Goal: Transaction & Acquisition: Purchase product/service

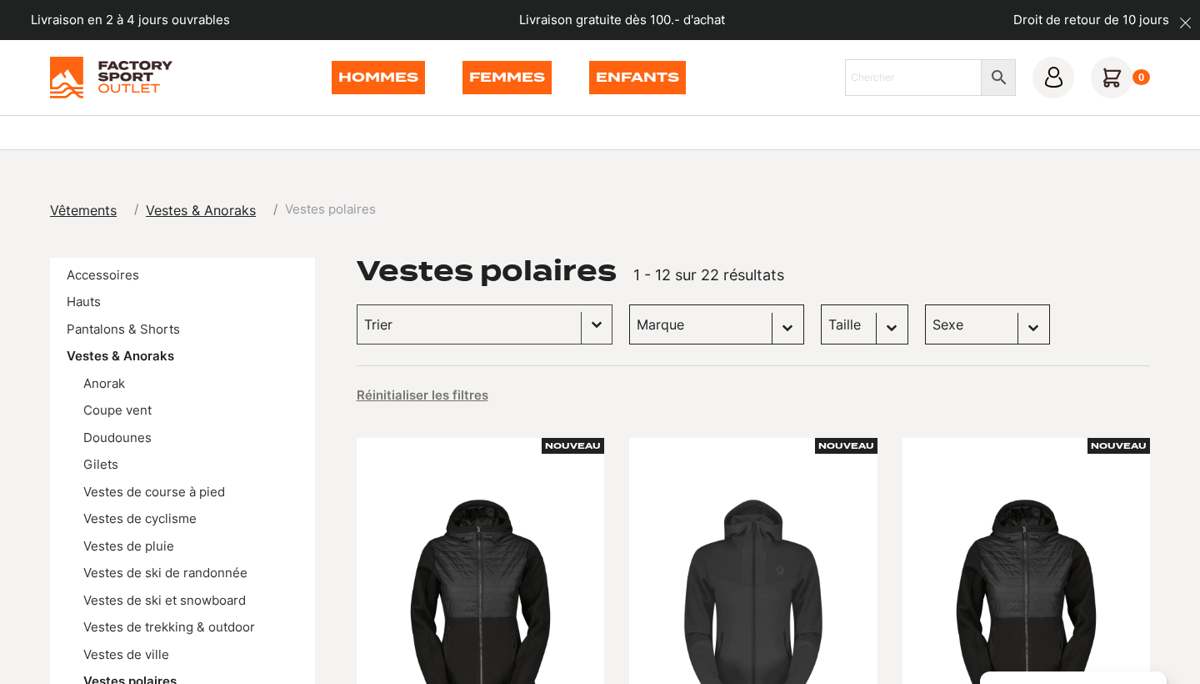
scroll to position [699, 0]
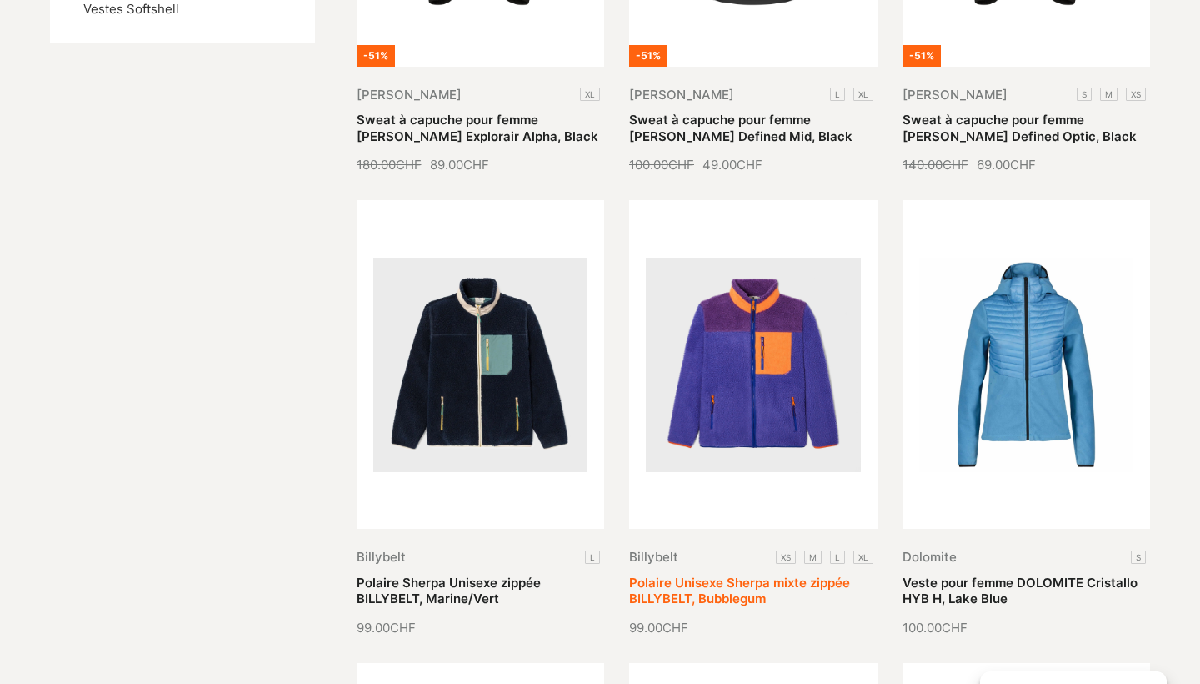
click at [779, 574] on link "Polaire Unisexe Sherpa mixte zippée BILLYBELT, Bubblegum" at bounding box center [739, 590] width 221 height 33
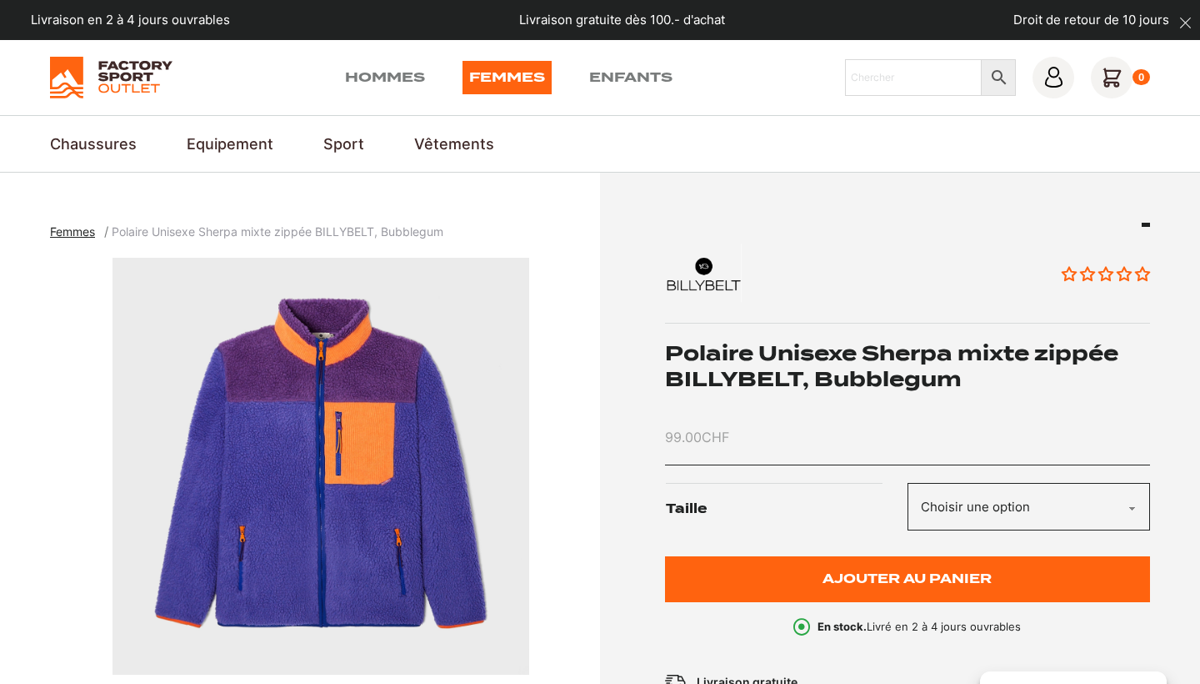
click at [398, 508] on img "1 of 3" at bounding box center [321, 466] width 542 height 417
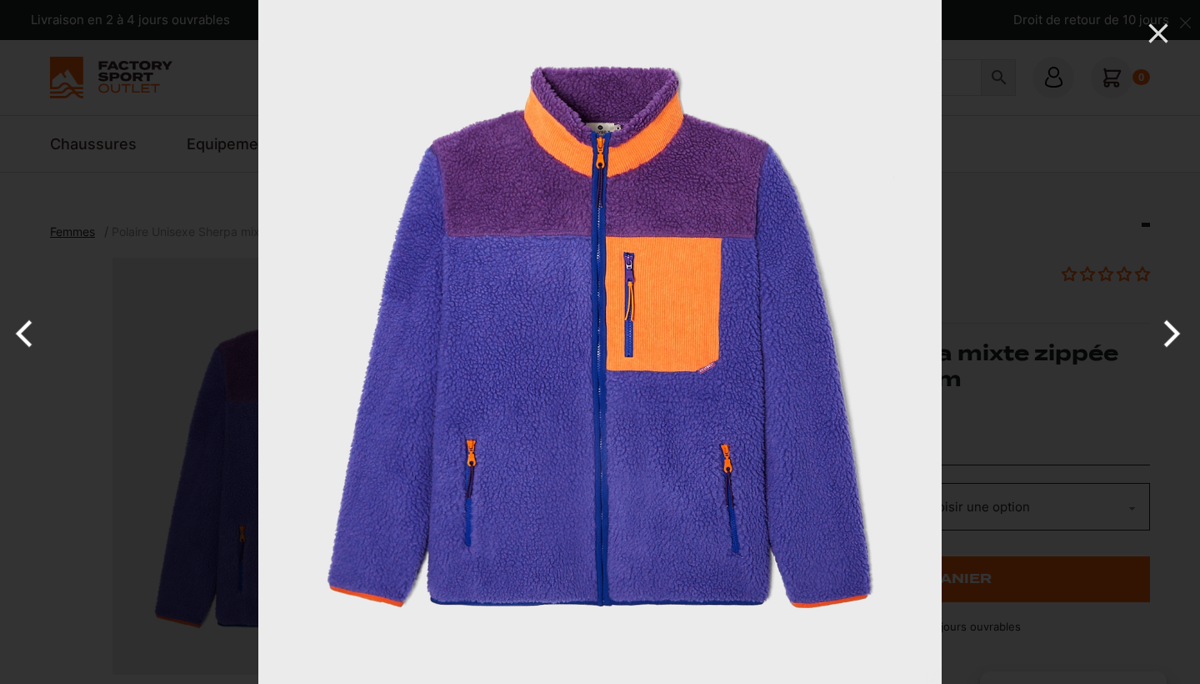
click at [709, 431] on img at bounding box center [600, 342] width 684 height 684
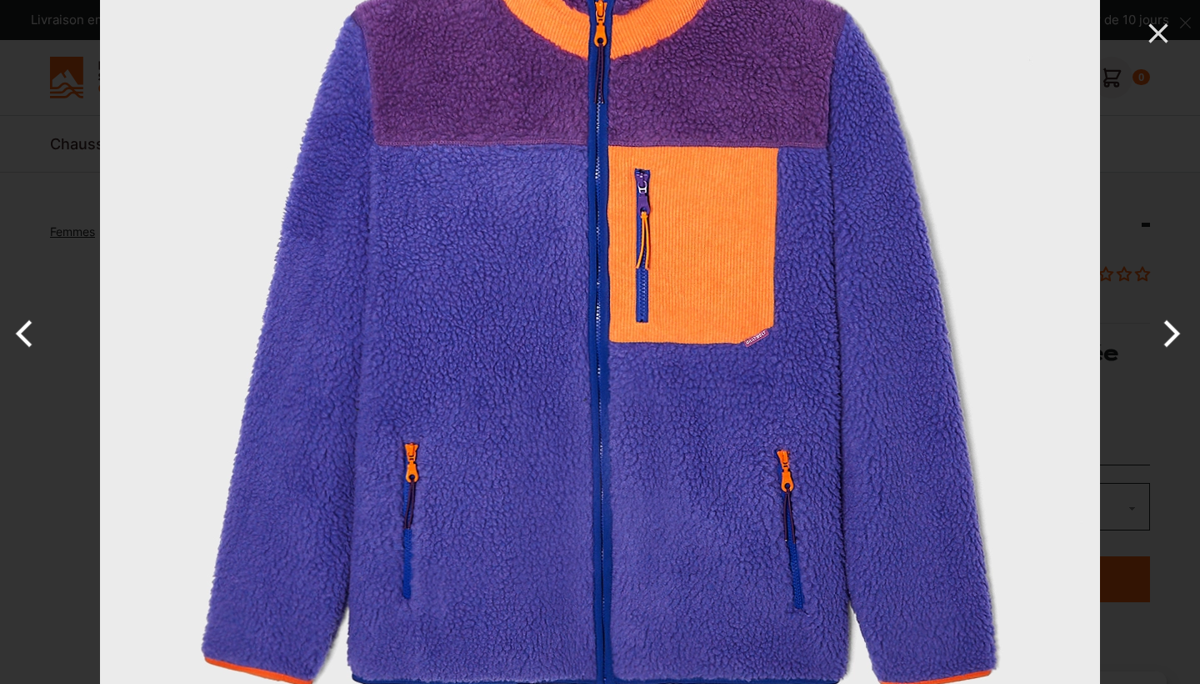
click at [709, 432] on img at bounding box center [600, 300] width 1000 height 1000
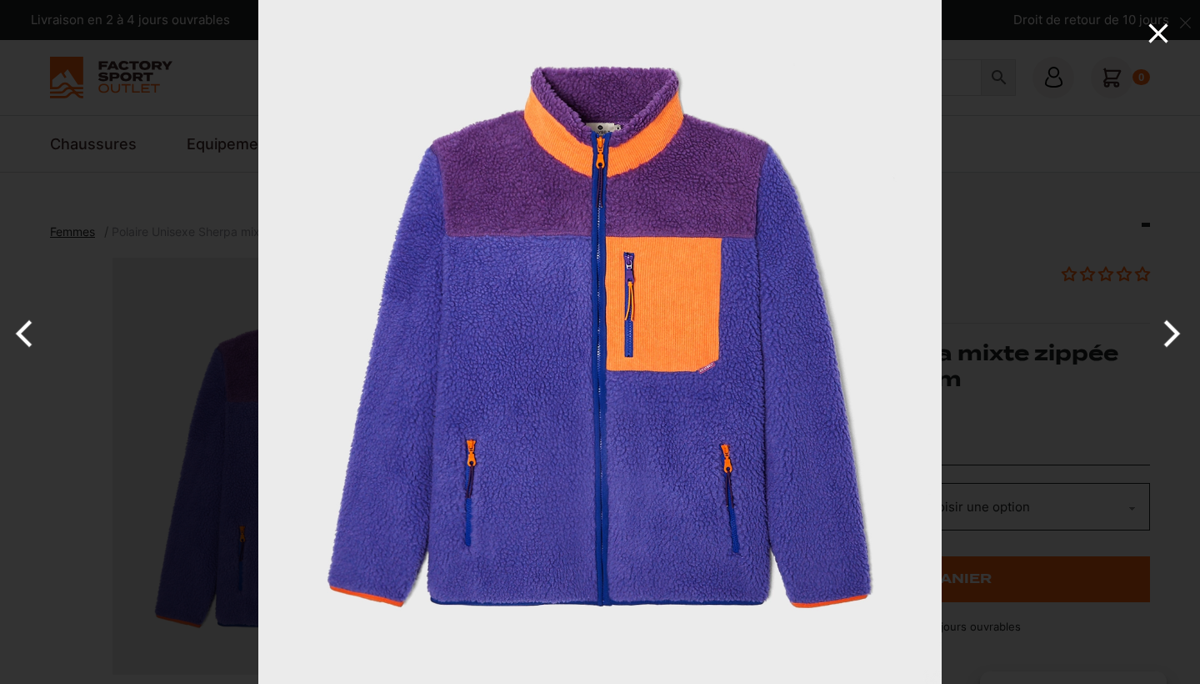
click at [1160, 28] on icon "Close" at bounding box center [1158, 33] width 33 height 33
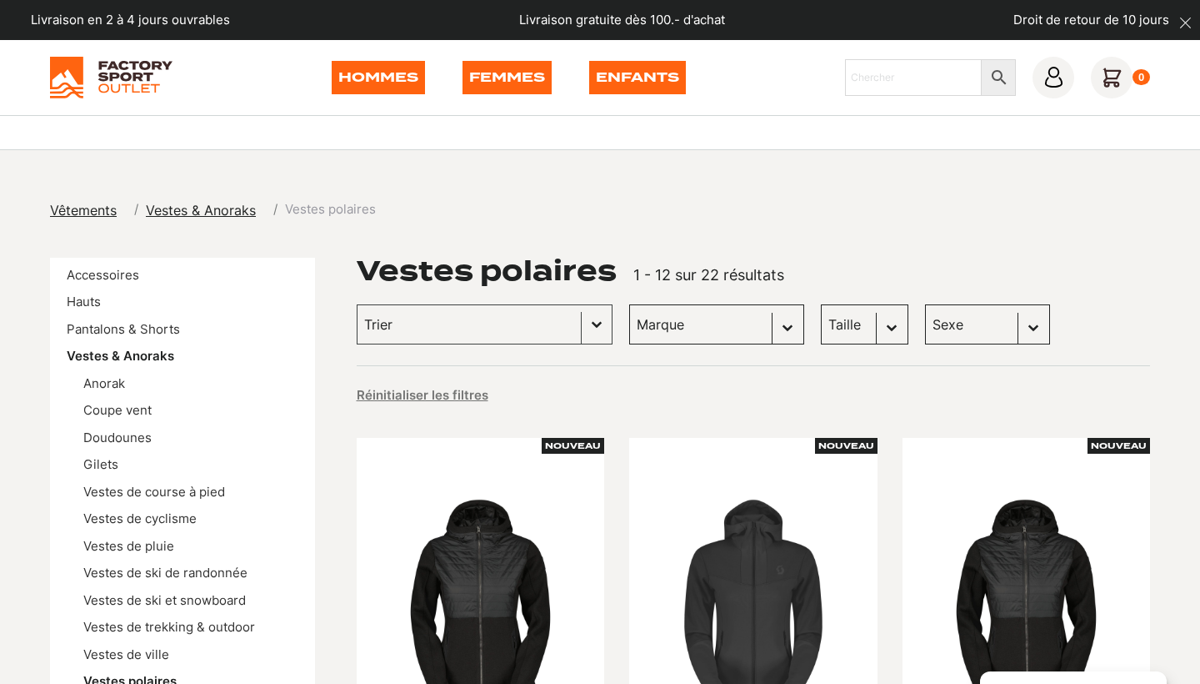
scroll to position [864, 0]
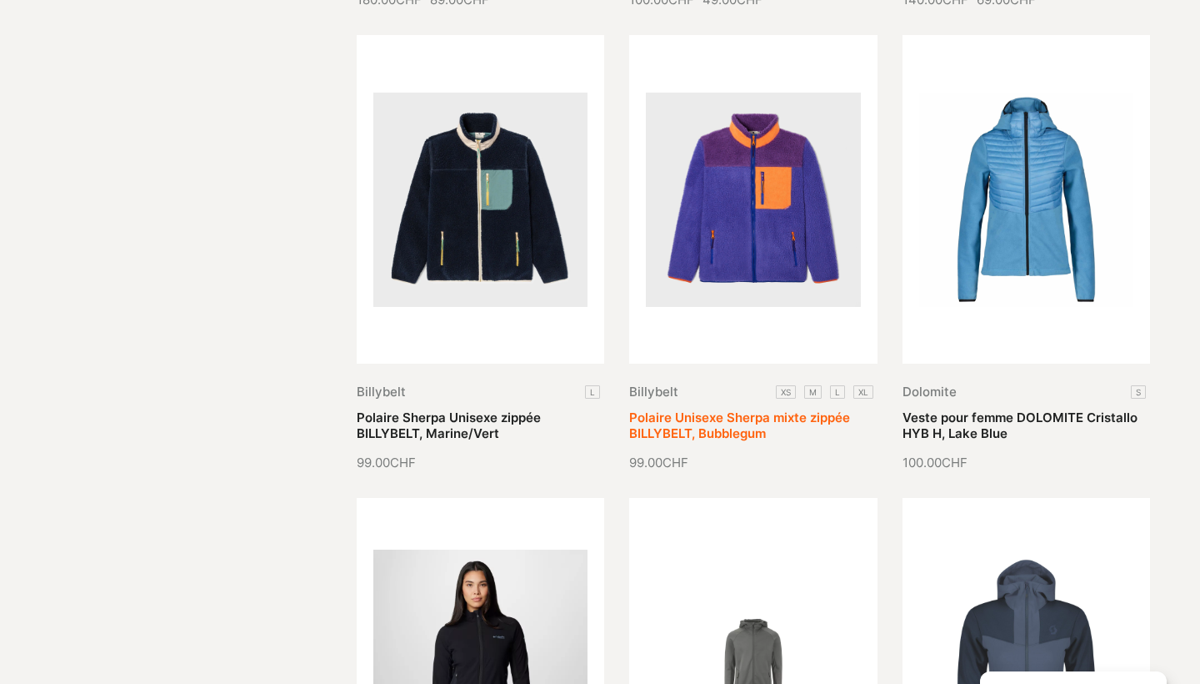
click at [769, 409] on link "Polaire Unisexe Sherpa mixte zippée BILLYBELT, Bubblegum" at bounding box center [739, 425] width 221 height 33
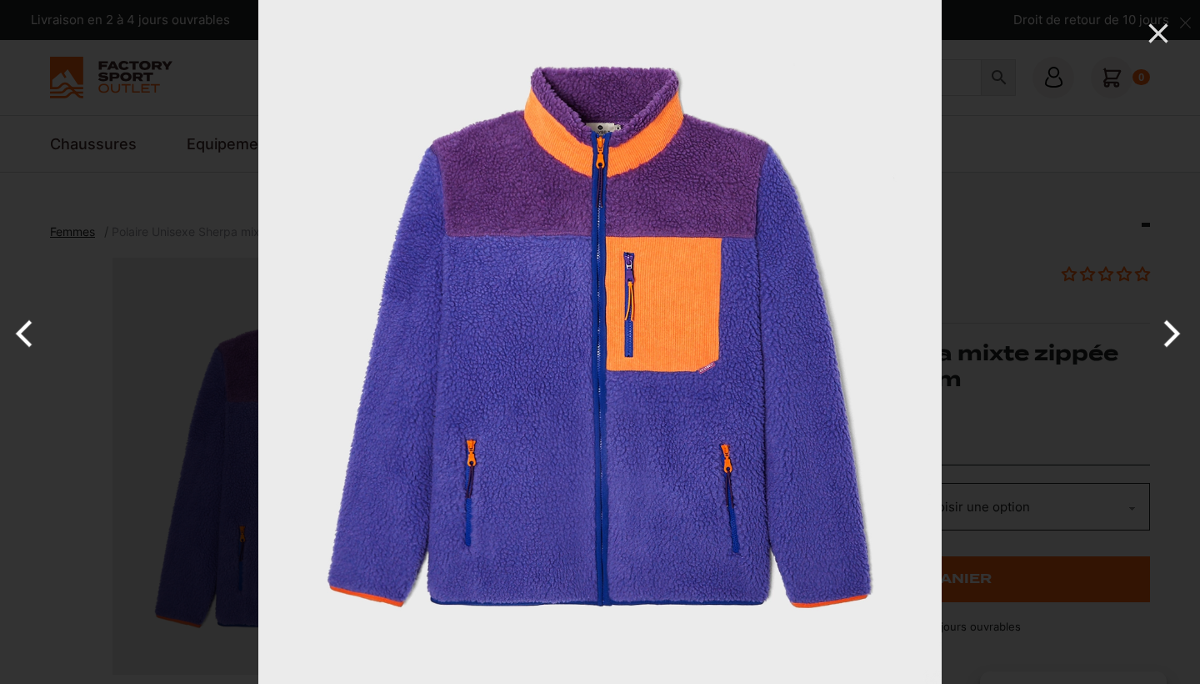
scroll to position [303, 0]
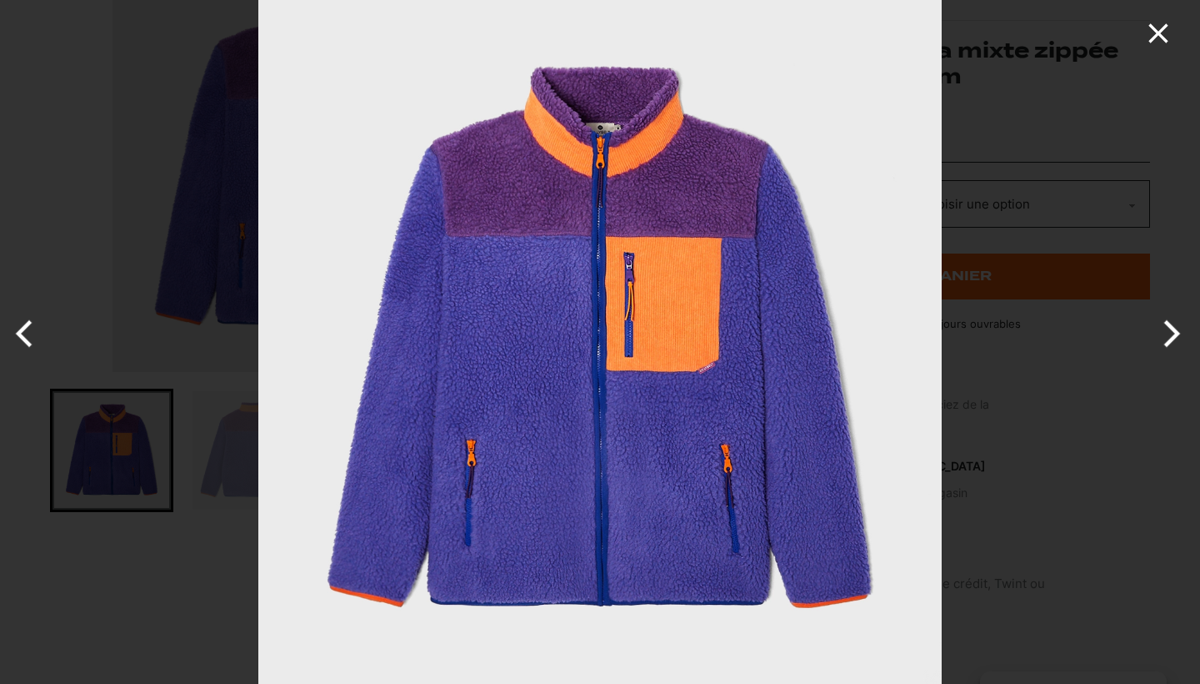
click at [1164, 36] on icon "Close" at bounding box center [1158, 33] width 33 height 33
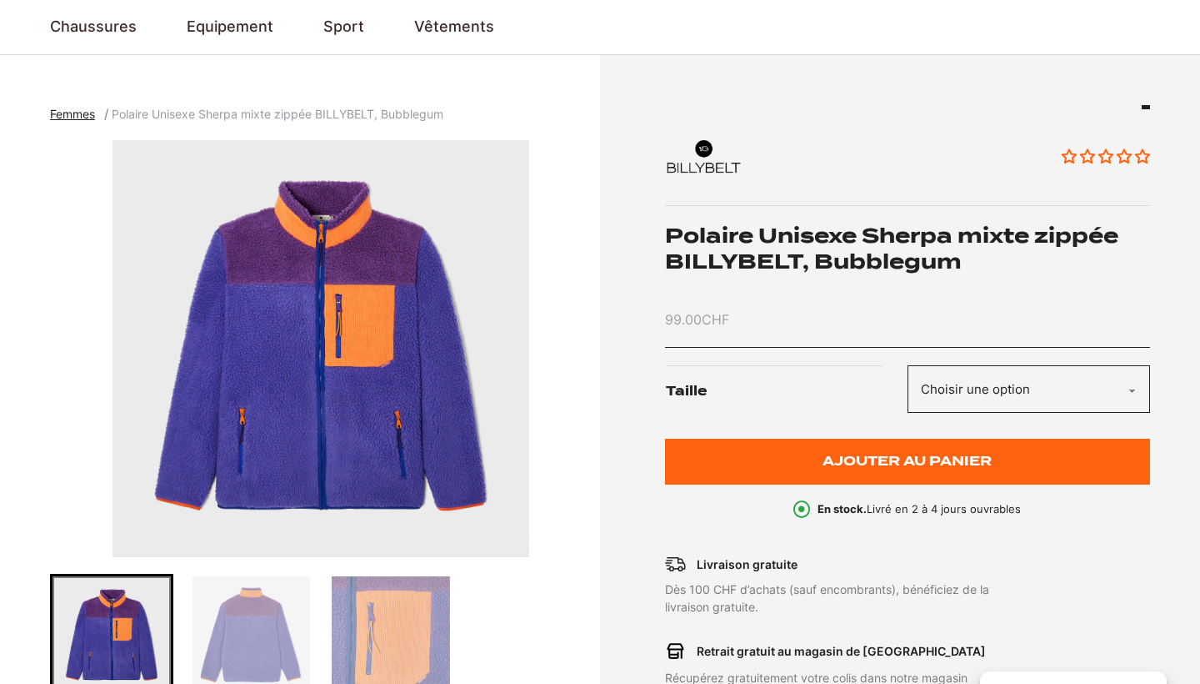
scroll to position [117, 0]
